Goal: Transaction & Acquisition: Purchase product/service

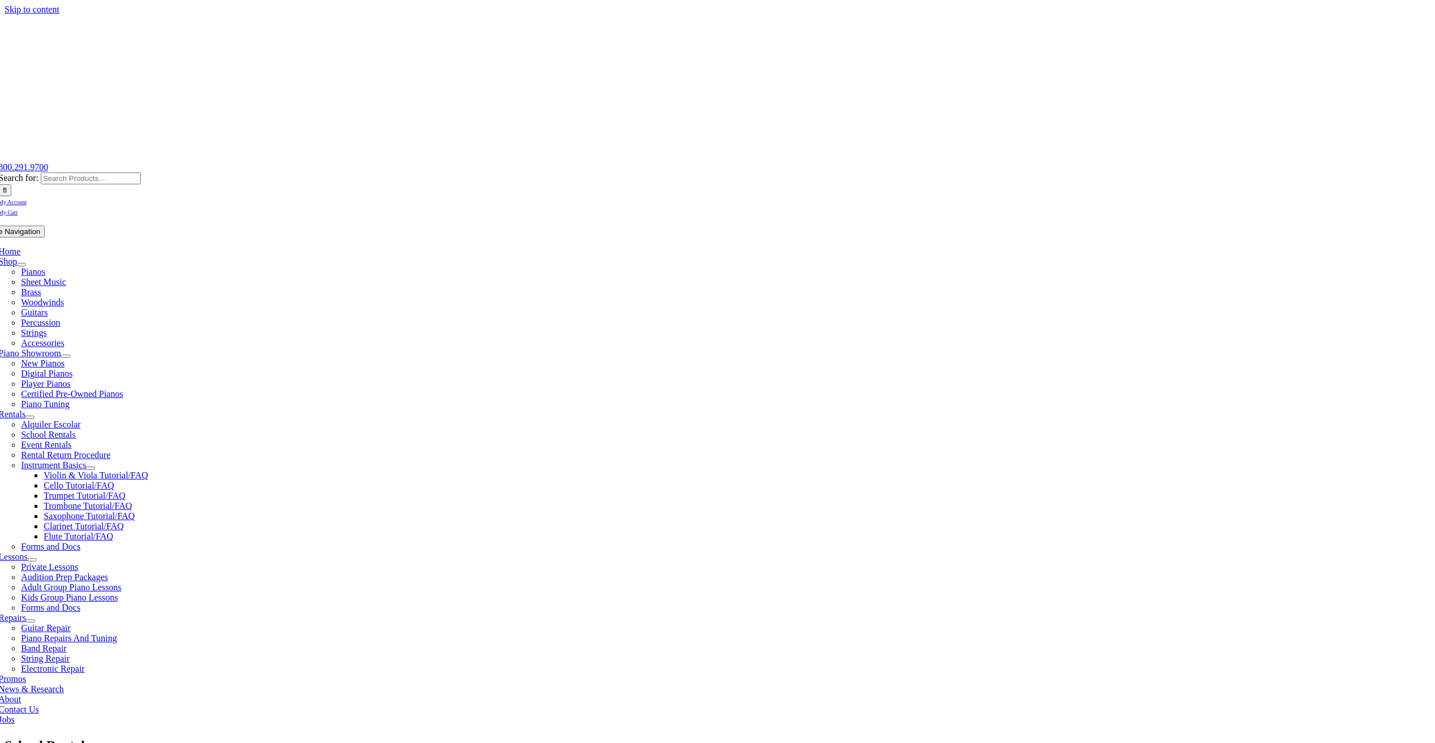
type input "uw"
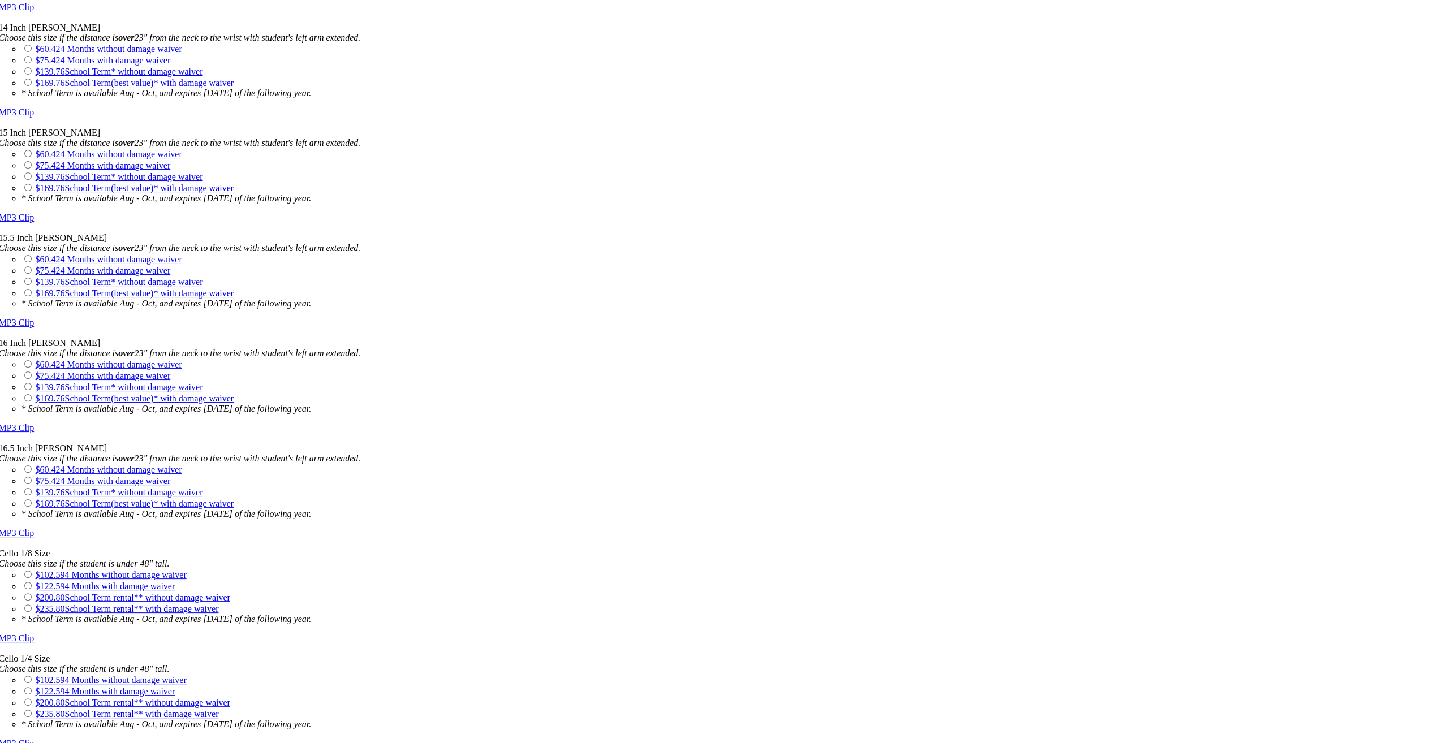
scroll to position [1754, 0]
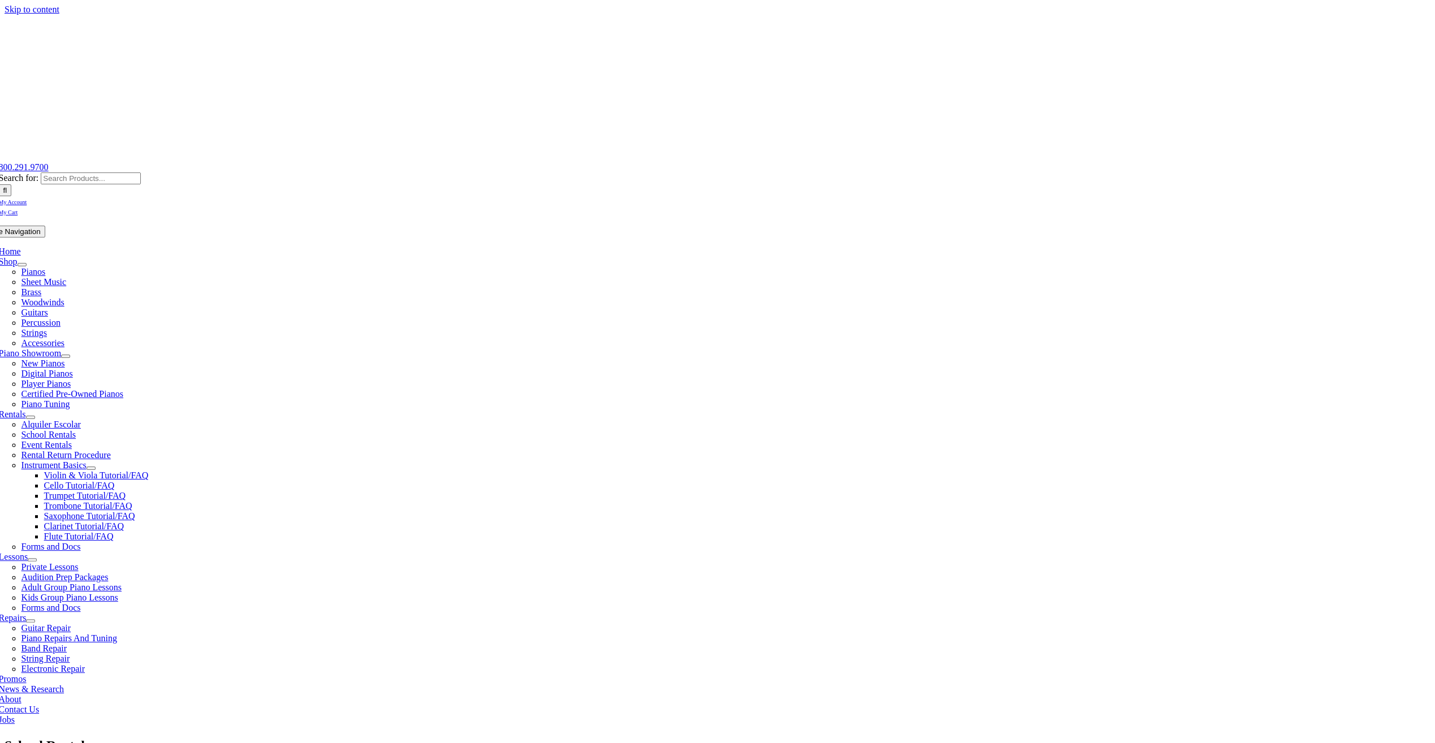
checkbox input"] "true"
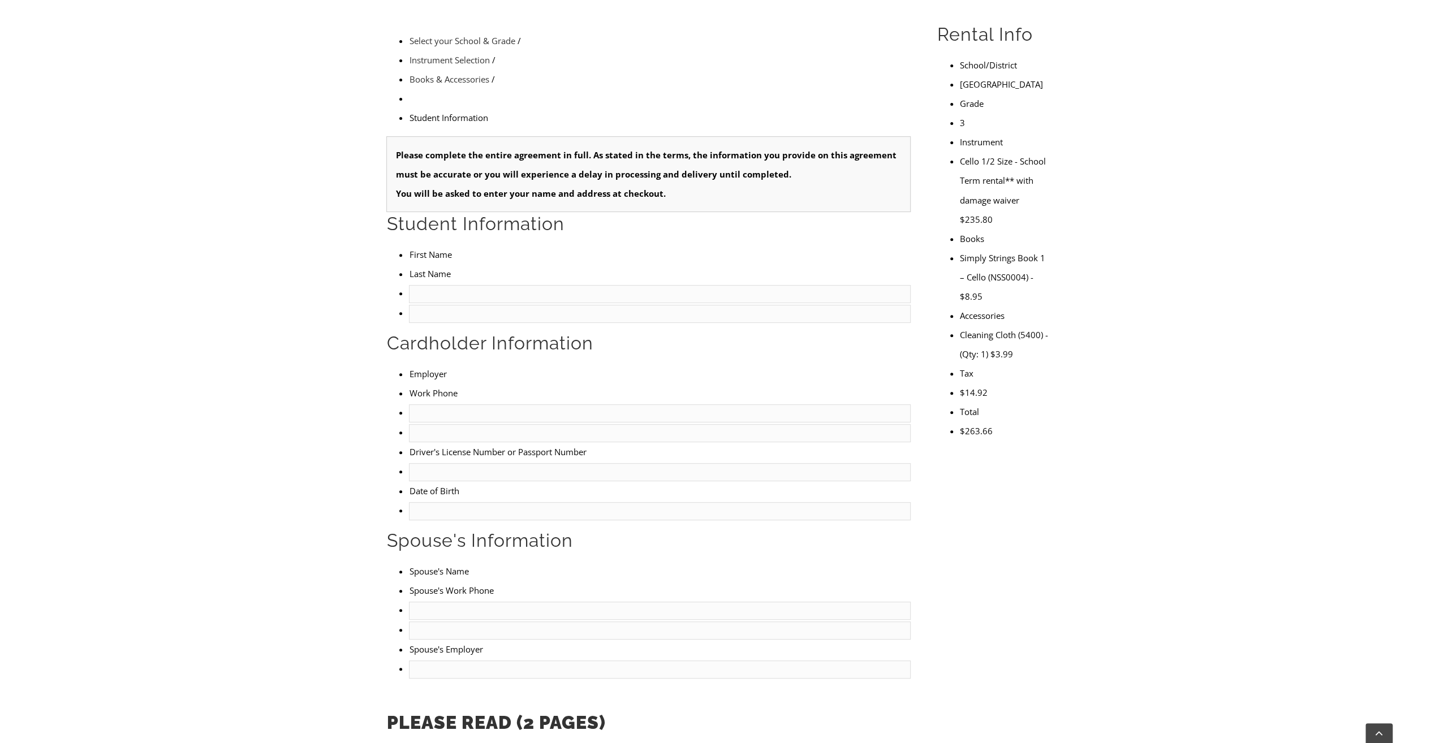
type input "1"
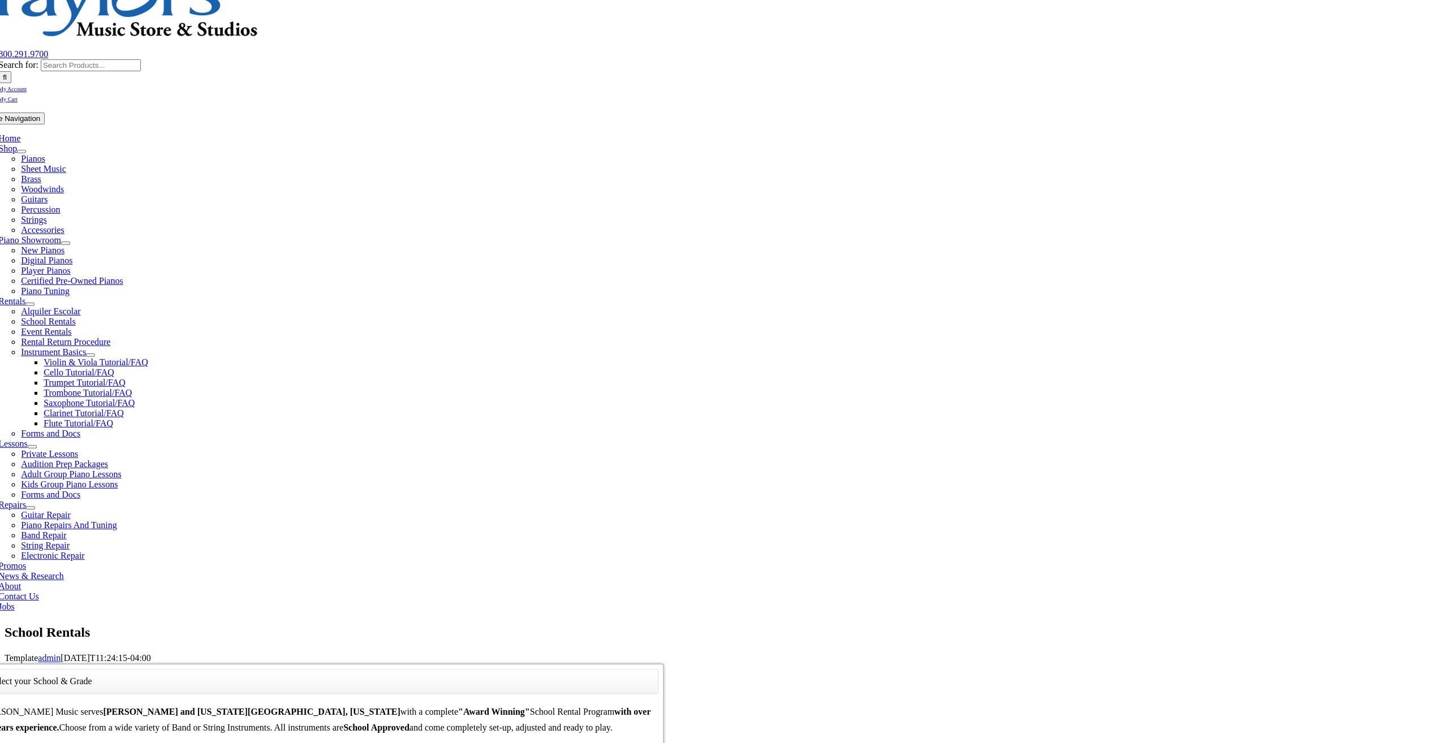
type input "uw"
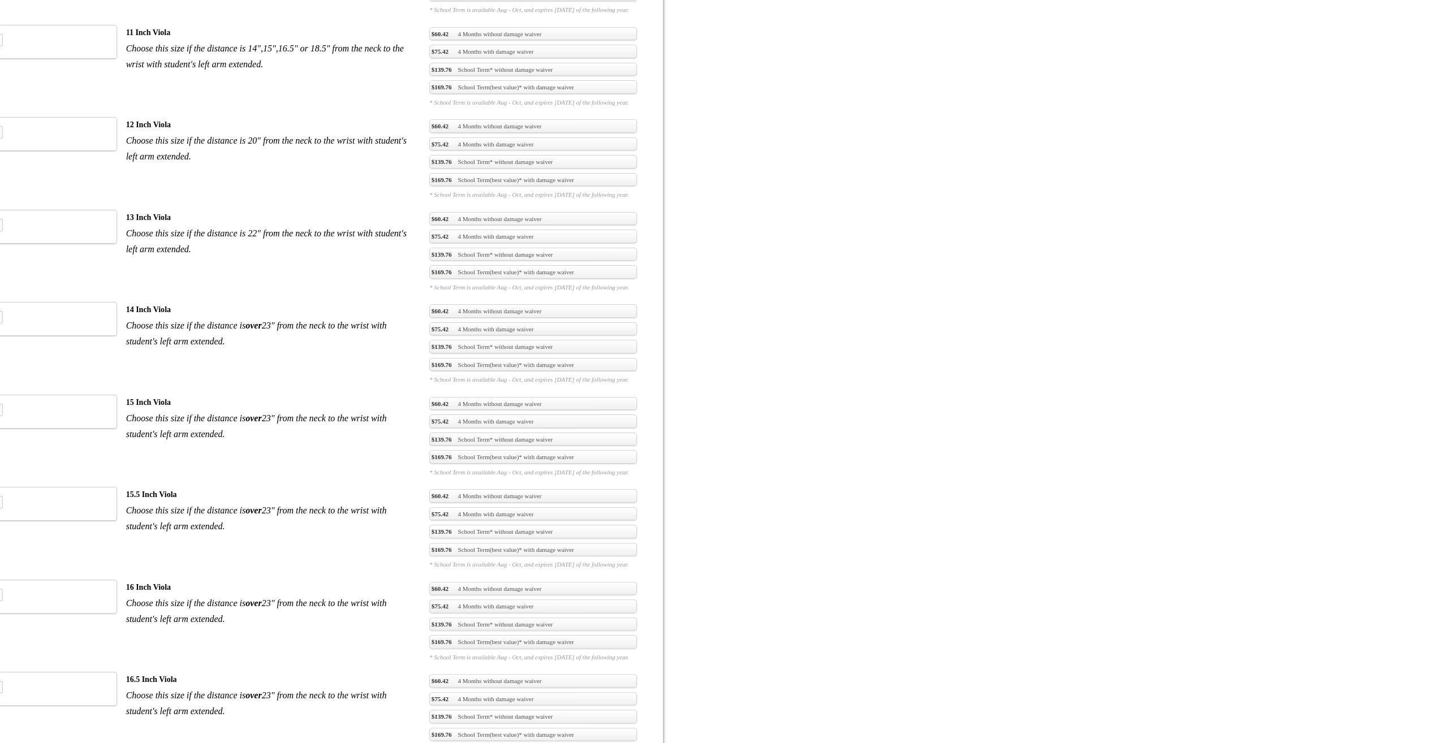
scroll to position [1471, 0]
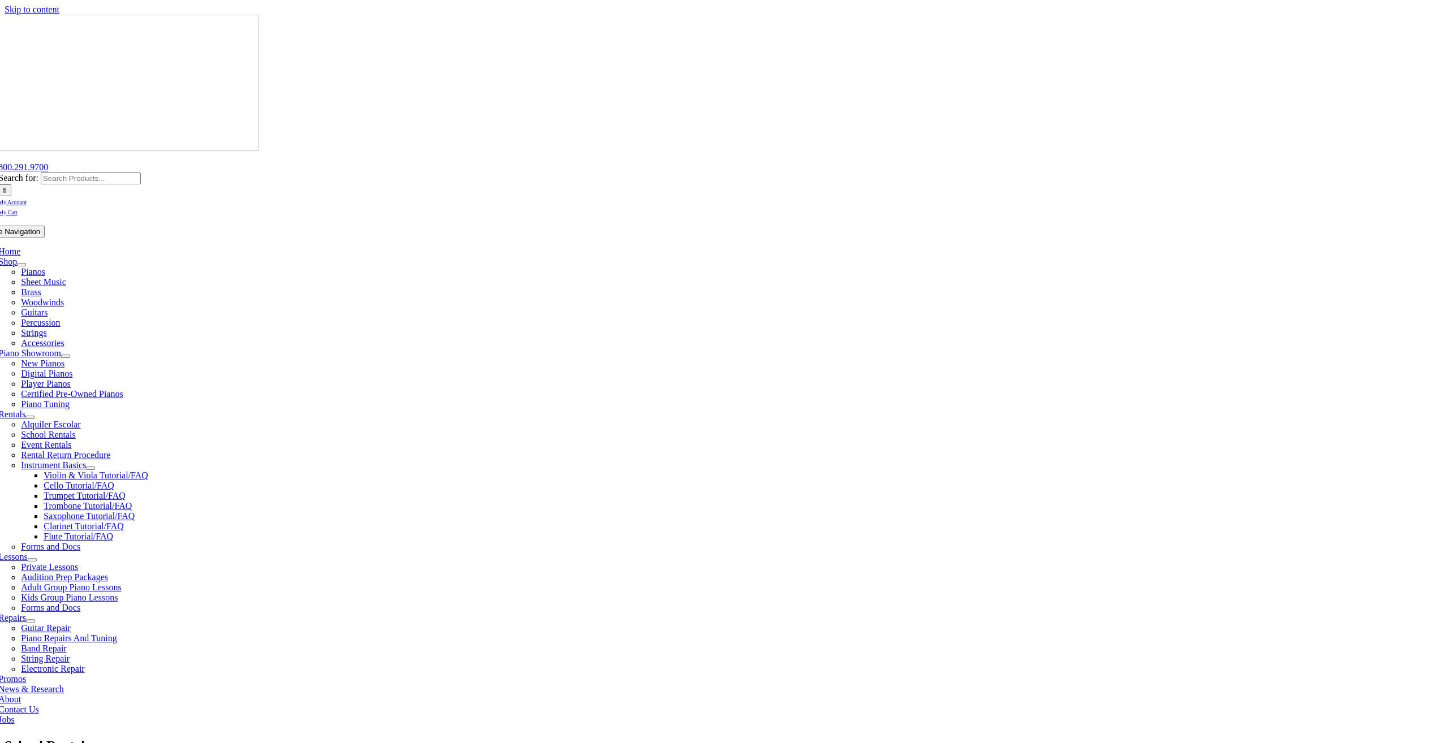
checkbox input"] "true"
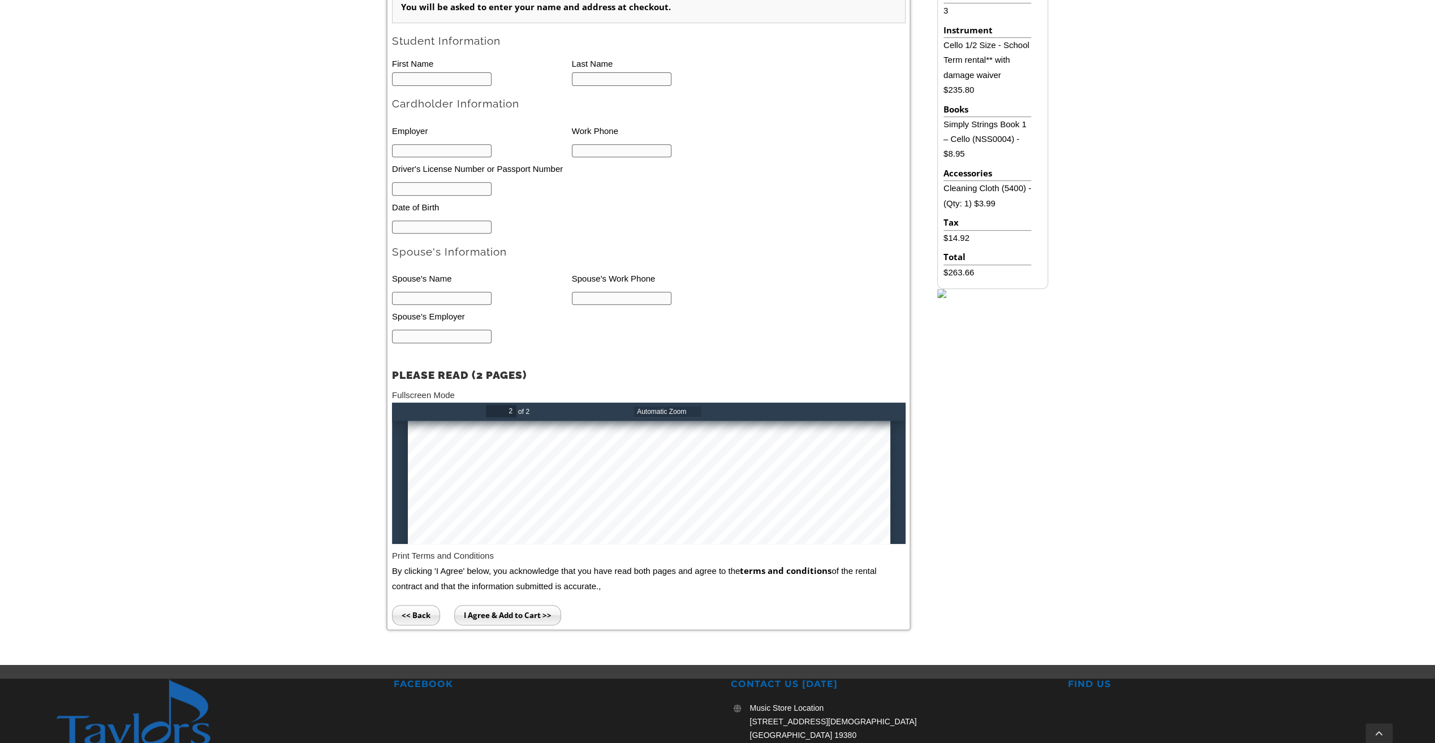
scroll to position [973, 0]
type input "1"
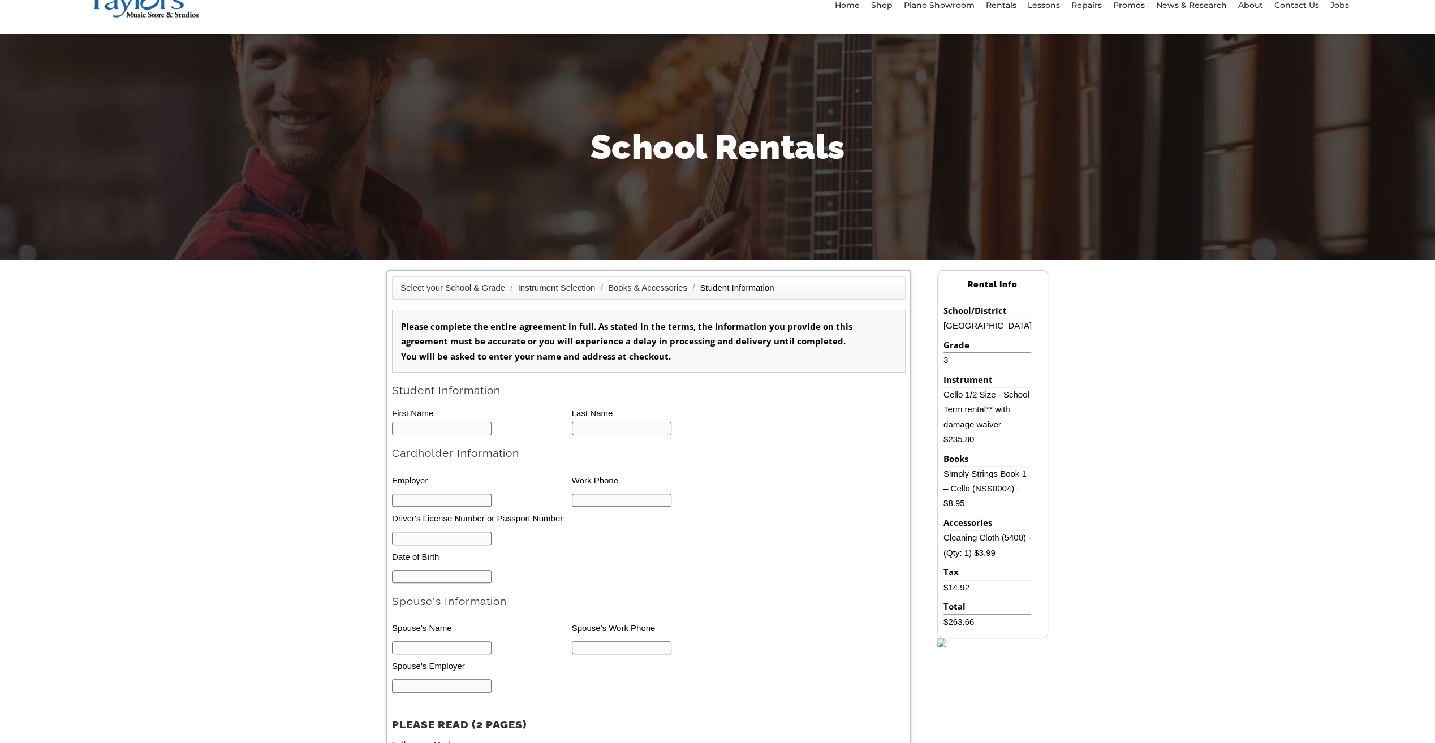
scroll to position [0, 0]
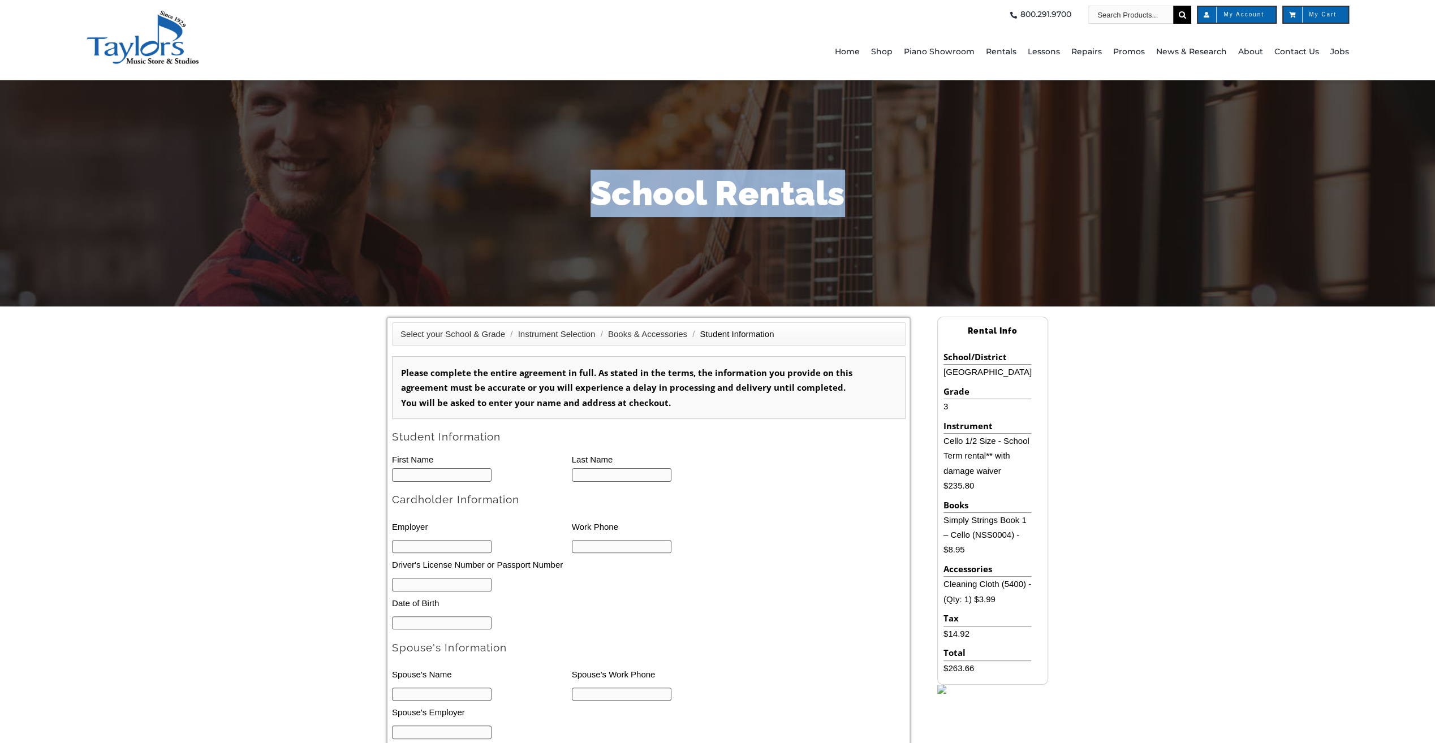
drag, startPoint x: 845, startPoint y: 193, endPoint x: 593, endPoint y: 201, distance: 252.4
click at [593, 201] on h1 "School Rentals" at bounding box center [718, 194] width 662 height 48
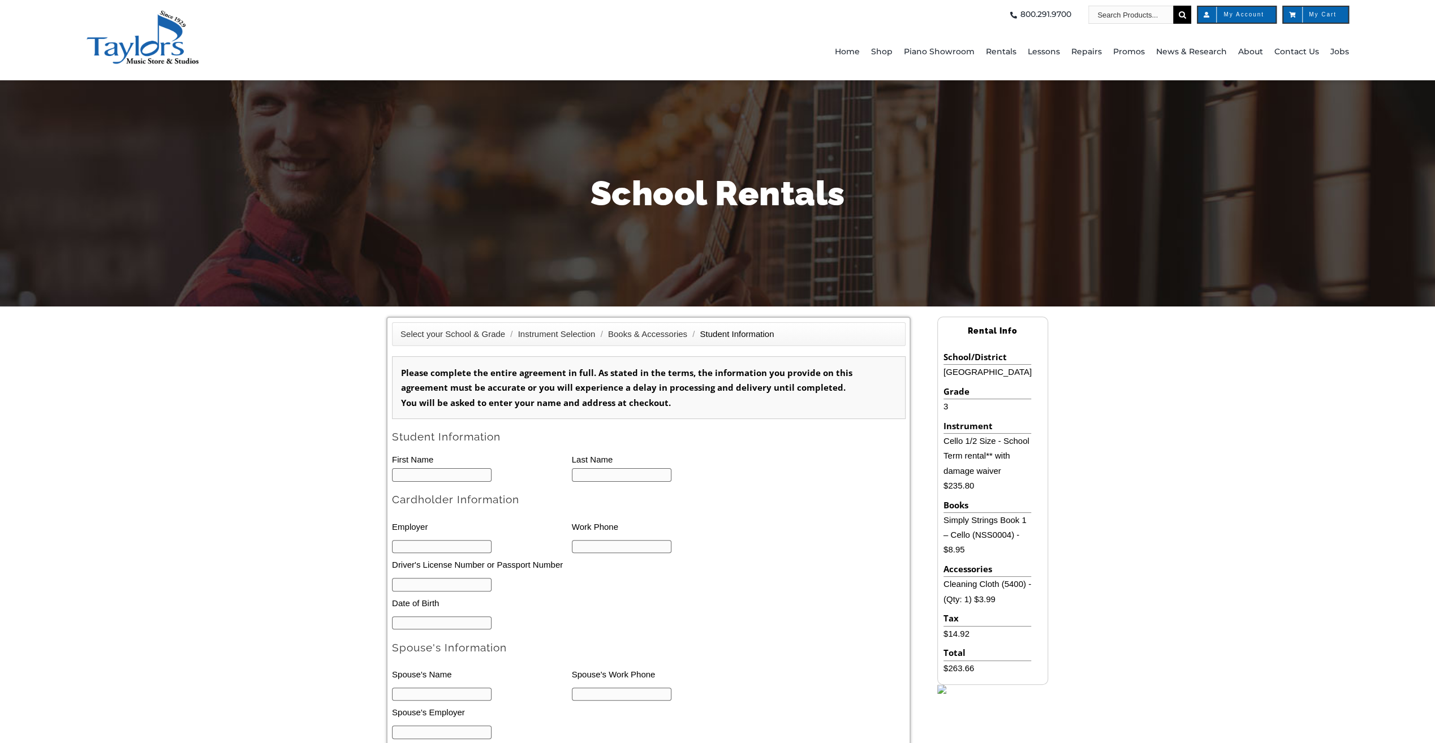
click at [771, 485] on form "Please complete the entire agreement in full. As stated in the terms, the infor…" at bounding box center [649, 657] width 514 height 603
